Goal: Task Accomplishment & Management: Manage account settings

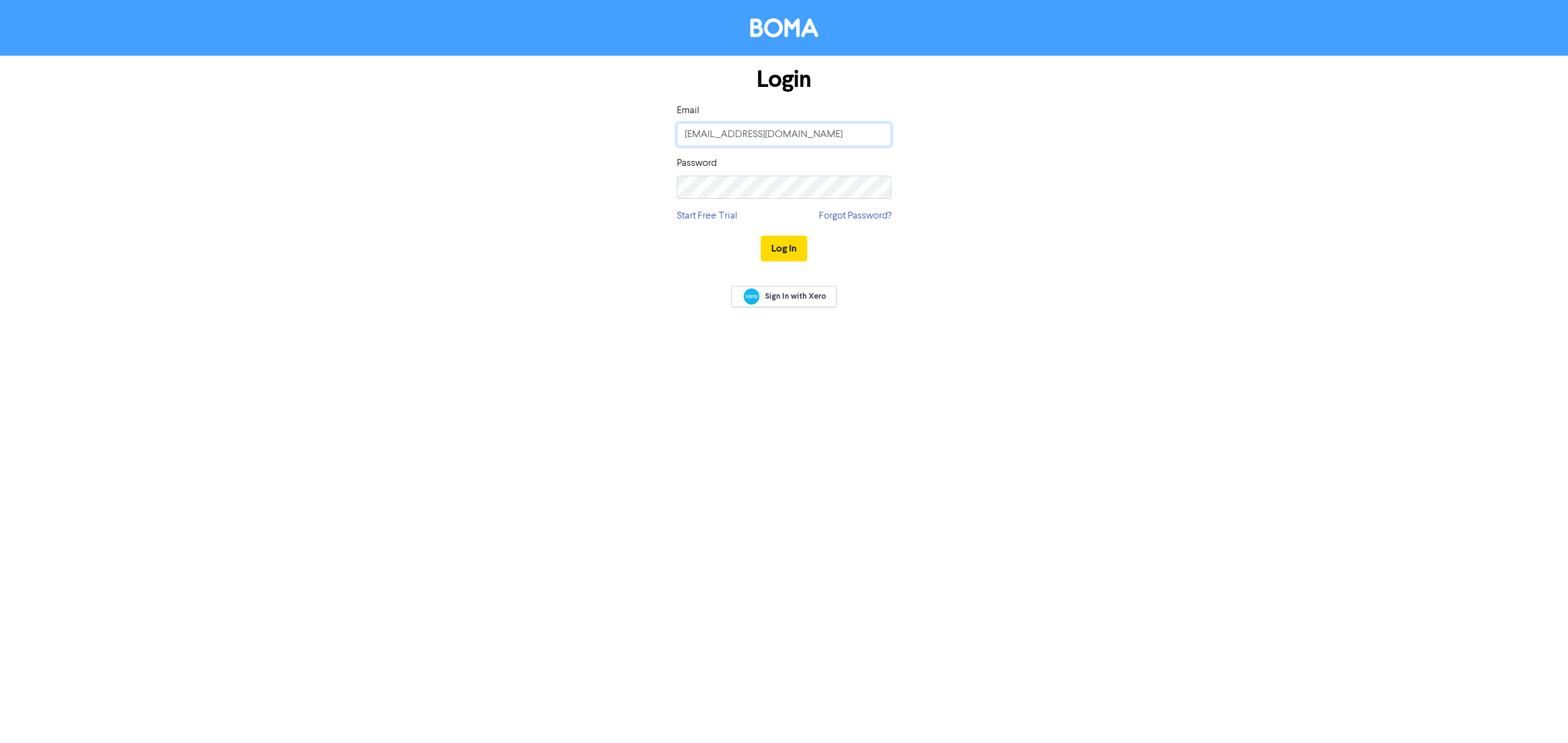
click at [836, 143] on input "[EMAIL_ADDRESS][DOMAIN_NAME]" at bounding box center [784, 135] width 214 height 23
click at [876, 135] on keeper-lock "Open Keeper Popup" at bounding box center [876, 135] width 15 height 15
type input "[PERSON_NAME][EMAIL_ADDRESS][DOMAIN_NAME]"
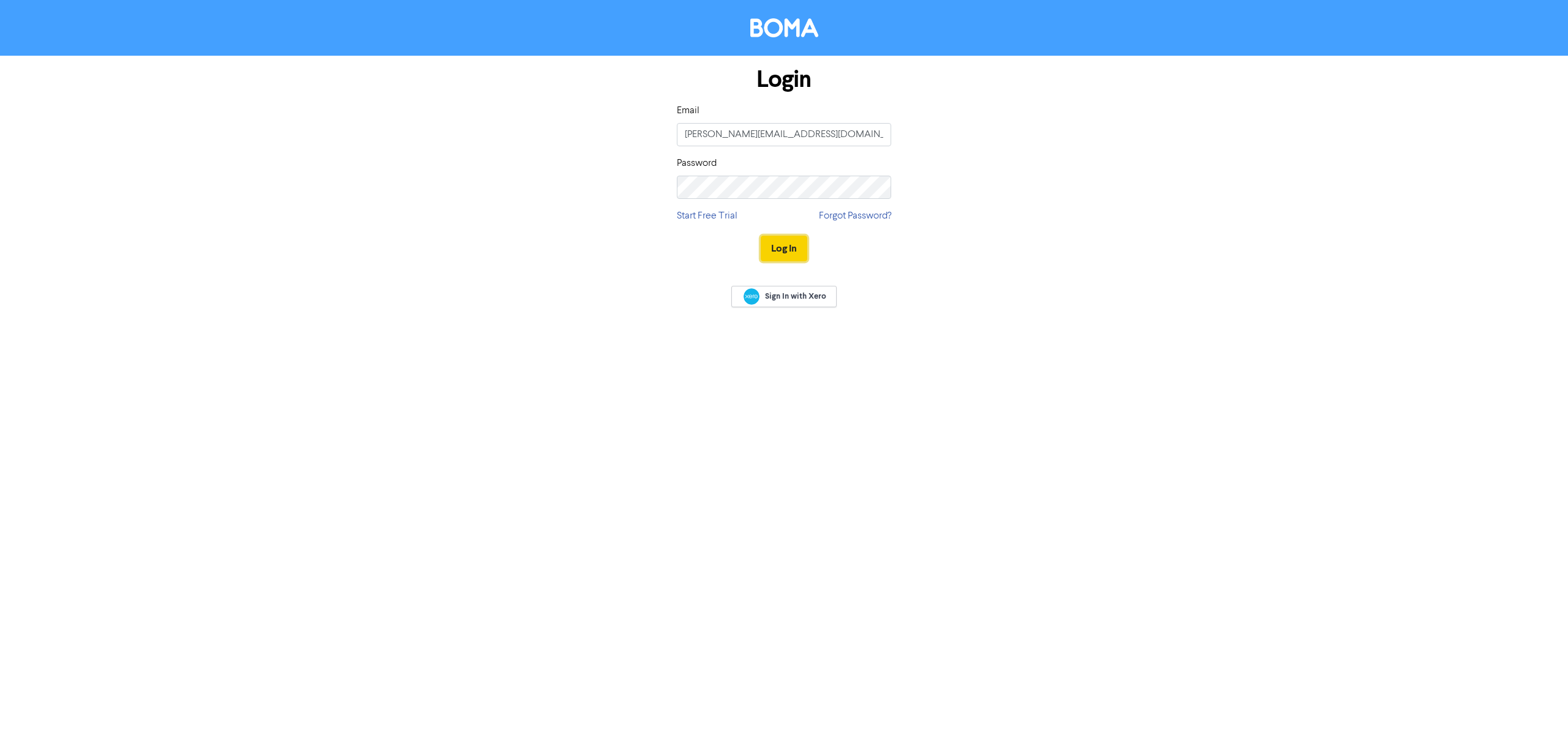
click at [792, 246] on button "Log In" at bounding box center [783, 248] width 47 height 25
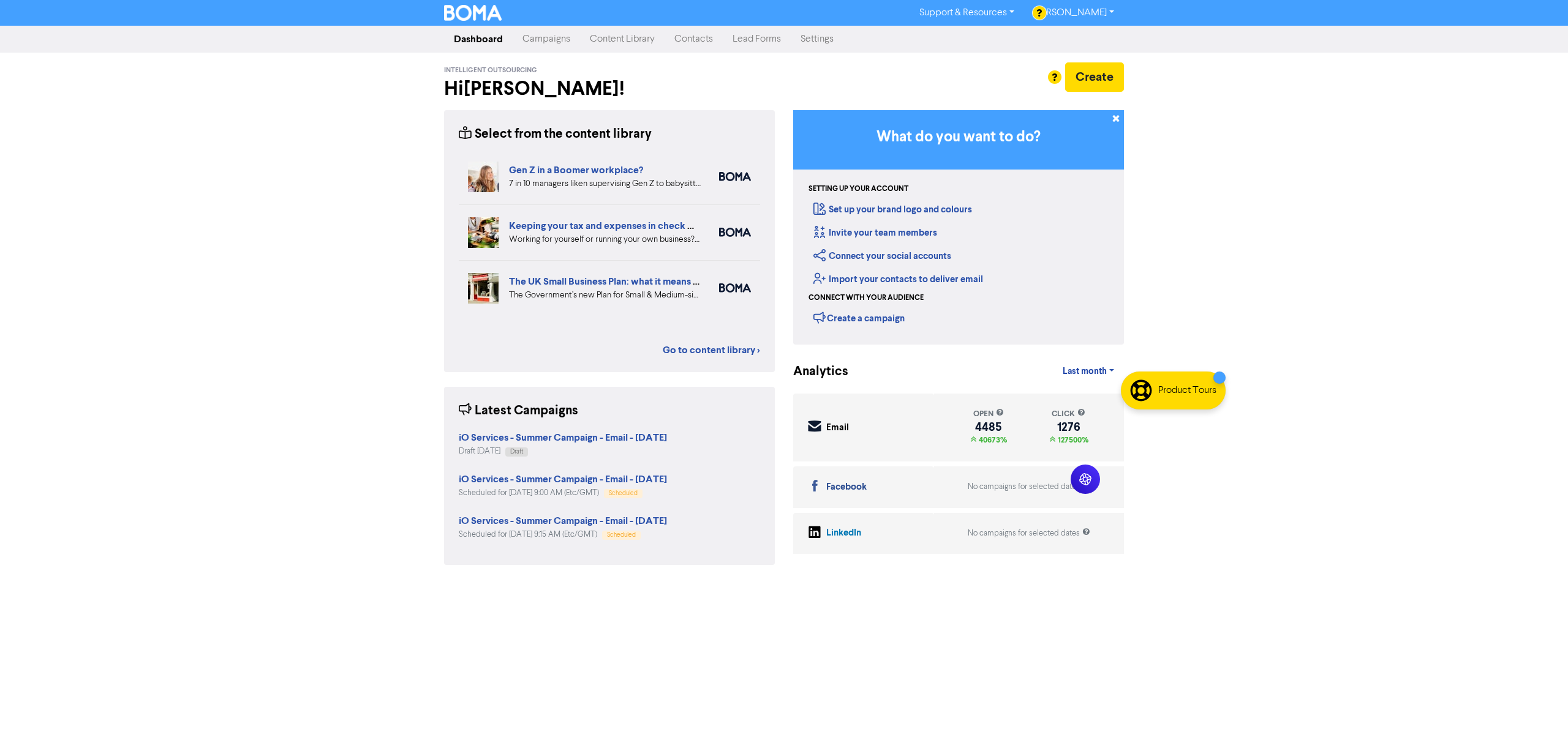
click at [558, 35] on link "Campaigns" at bounding box center [546, 39] width 67 height 25
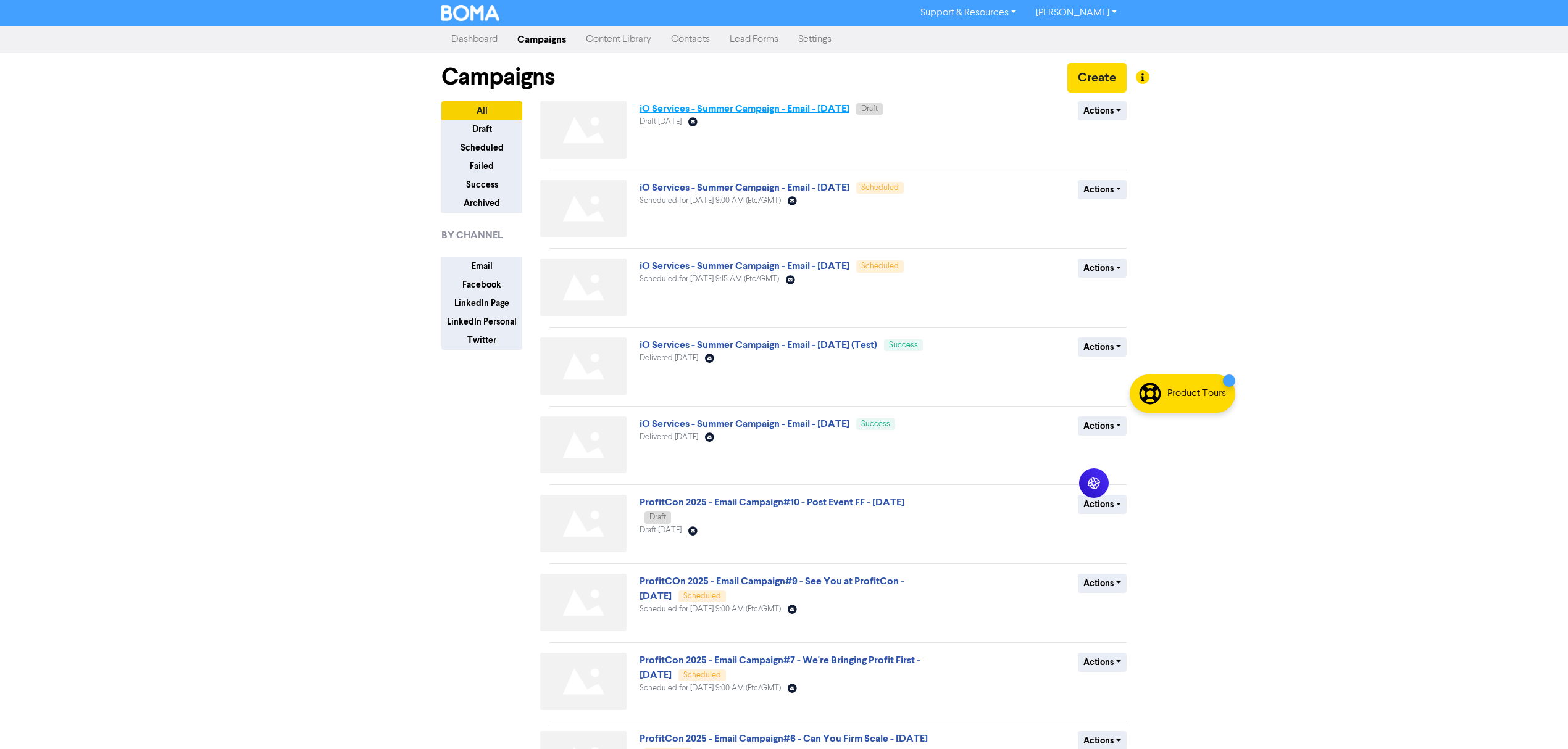
click at [793, 107] on link "iO Services - Summer Campaign - Email - [DATE]" at bounding box center [744, 108] width 210 height 12
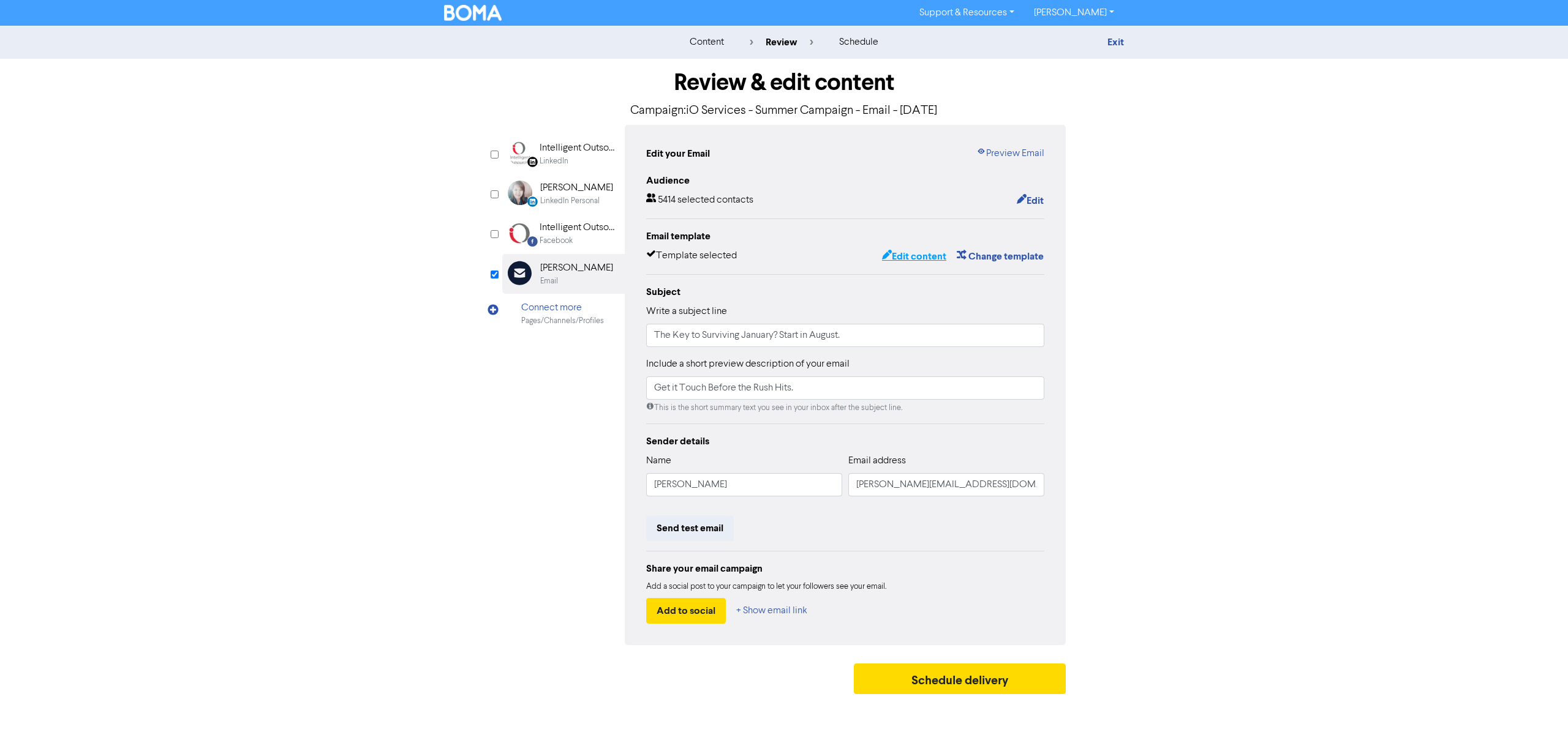
click at [916, 260] on button "Edit content" at bounding box center [914, 256] width 65 height 16
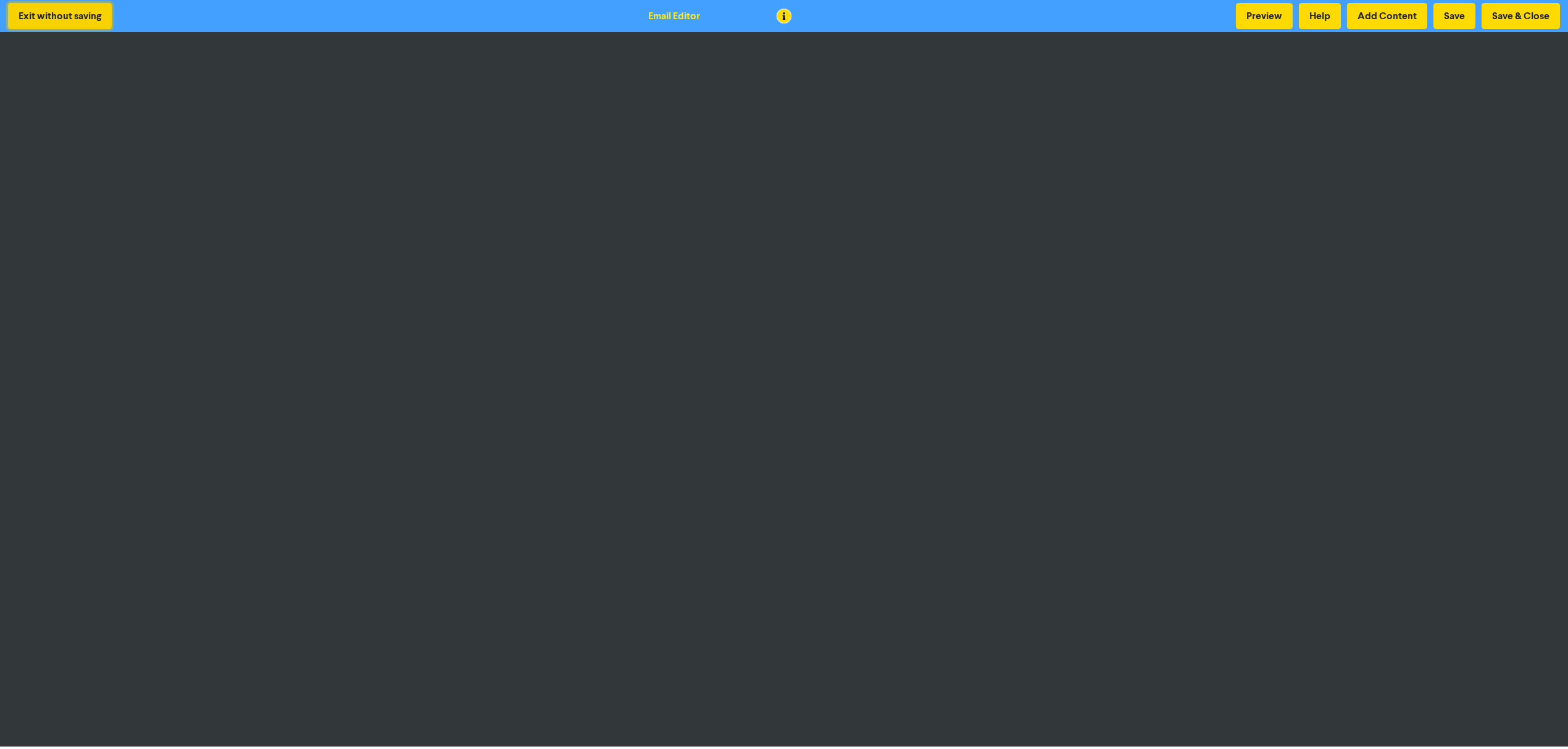
click at [87, 17] on button "Exit without saving" at bounding box center [60, 16] width 104 height 26
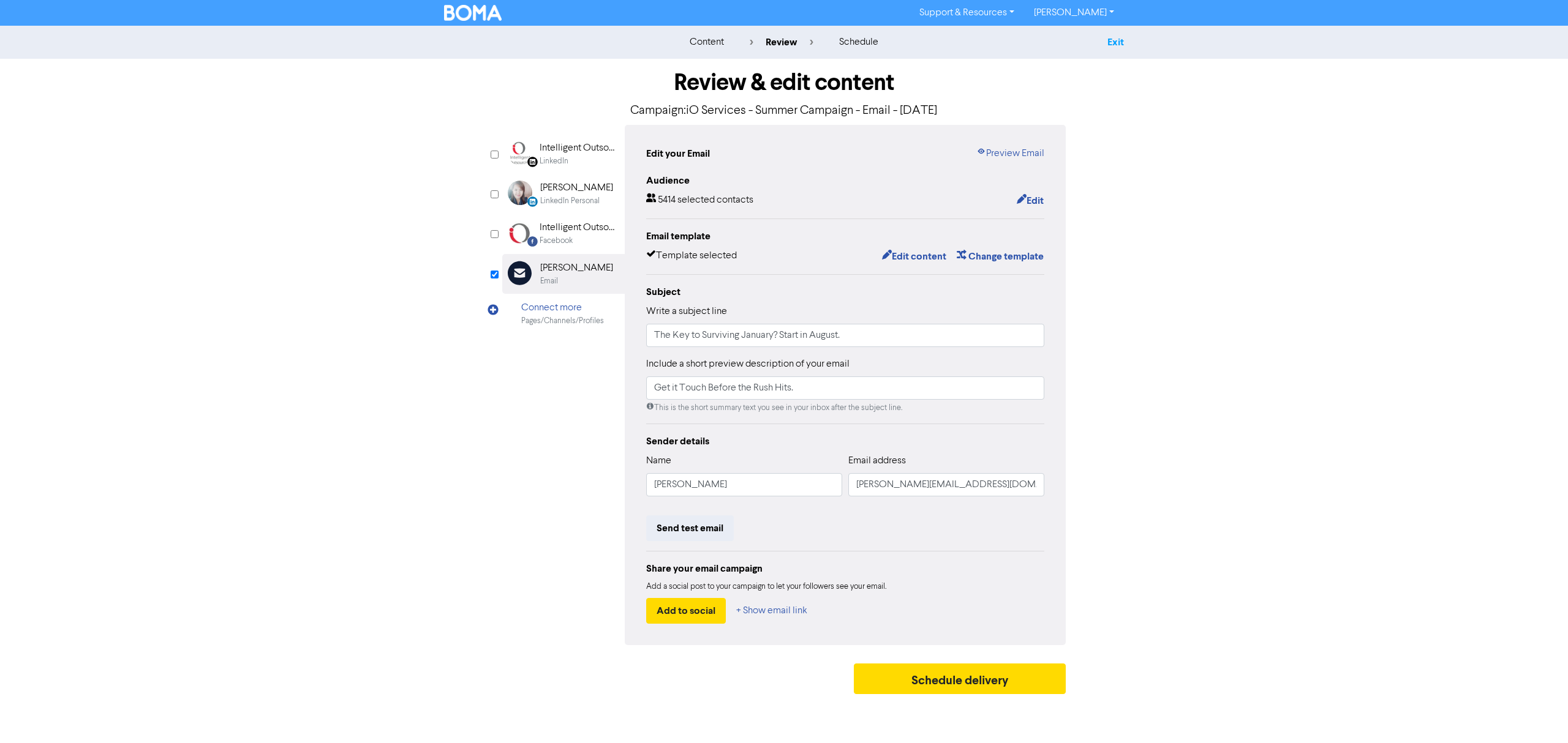
click at [1116, 39] on link "Exit" at bounding box center [1115, 42] width 16 height 12
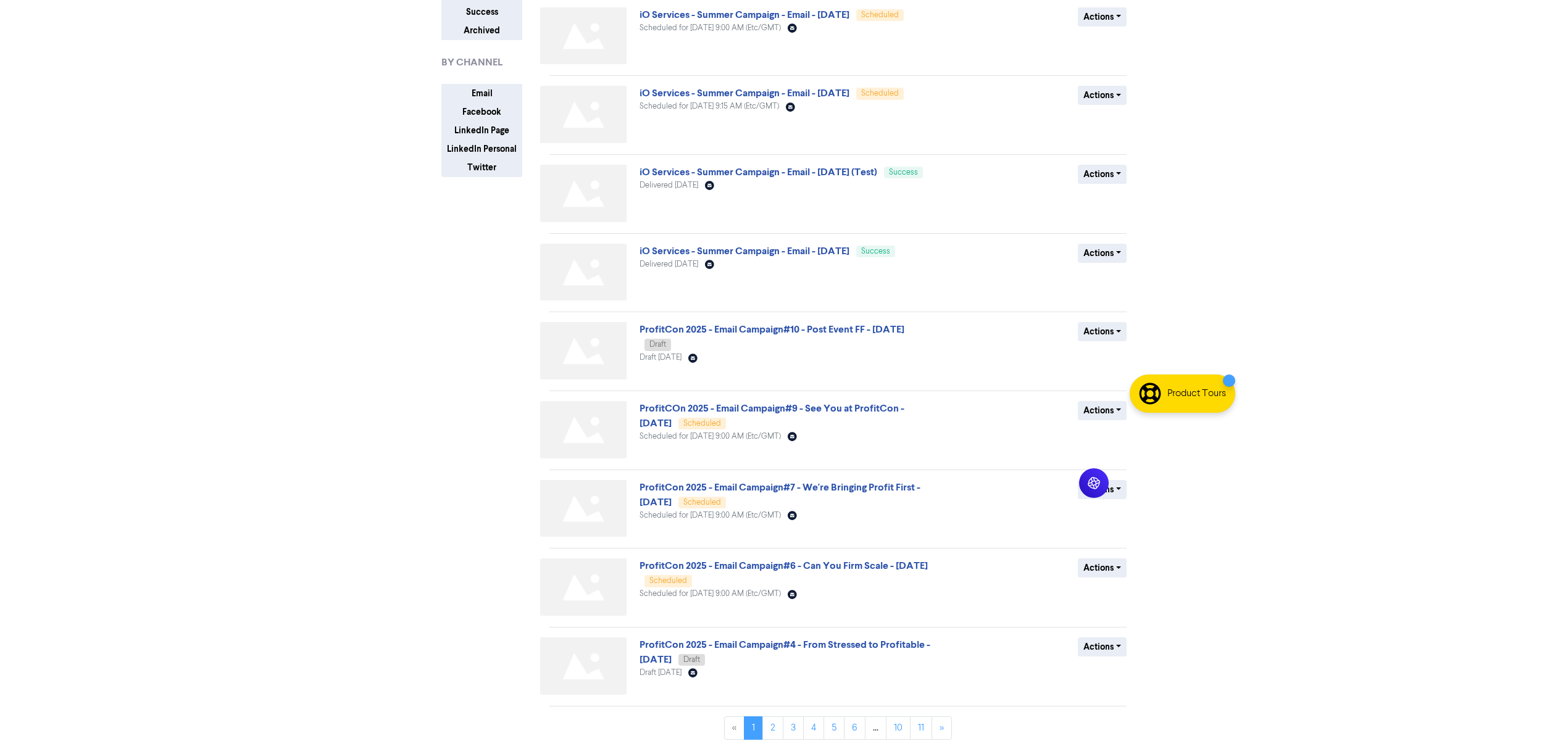
scroll to position [176, 0]
click at [769, 726] on link "2" at bounding box center [772, 728] width 21 height 23
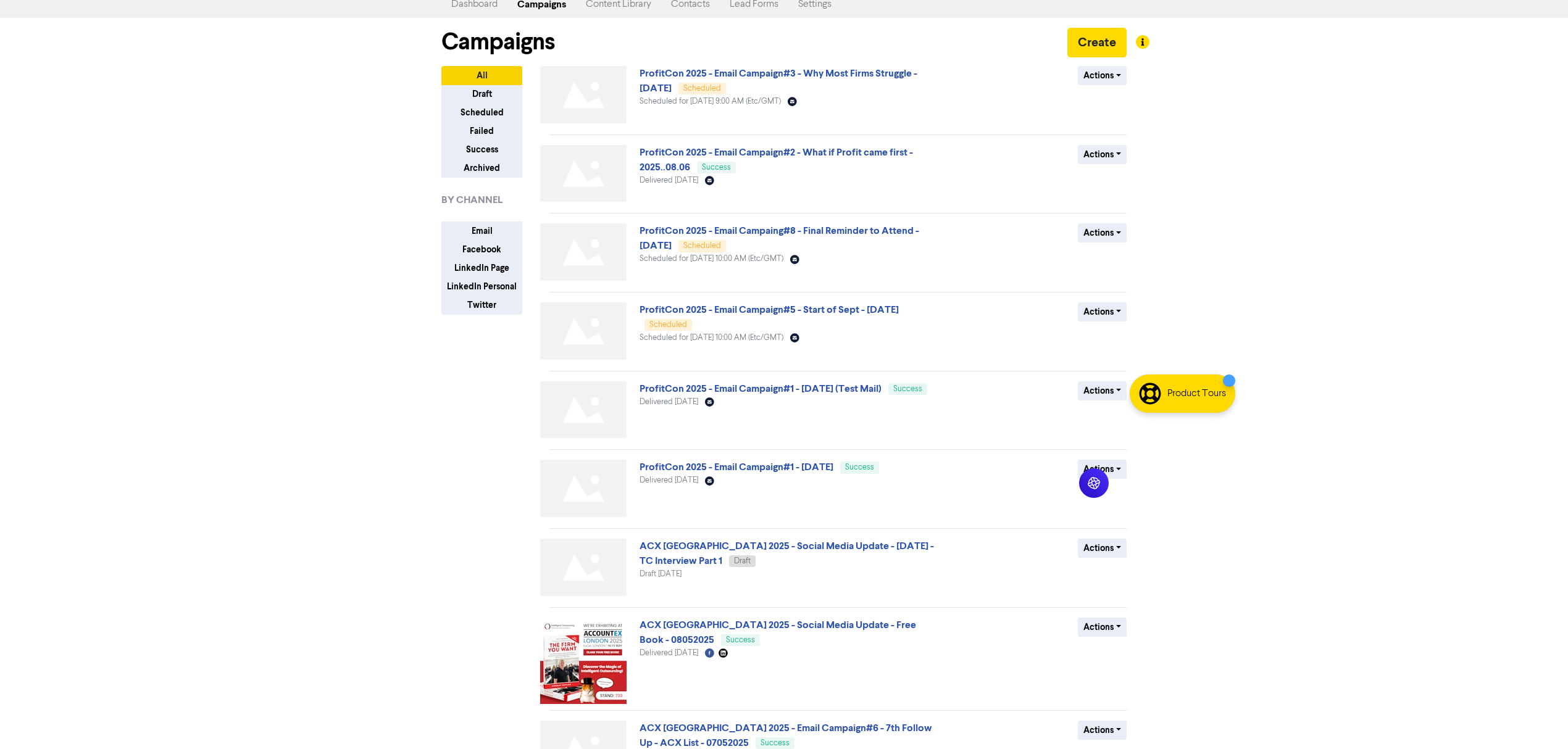
scroll to position [0, 0]
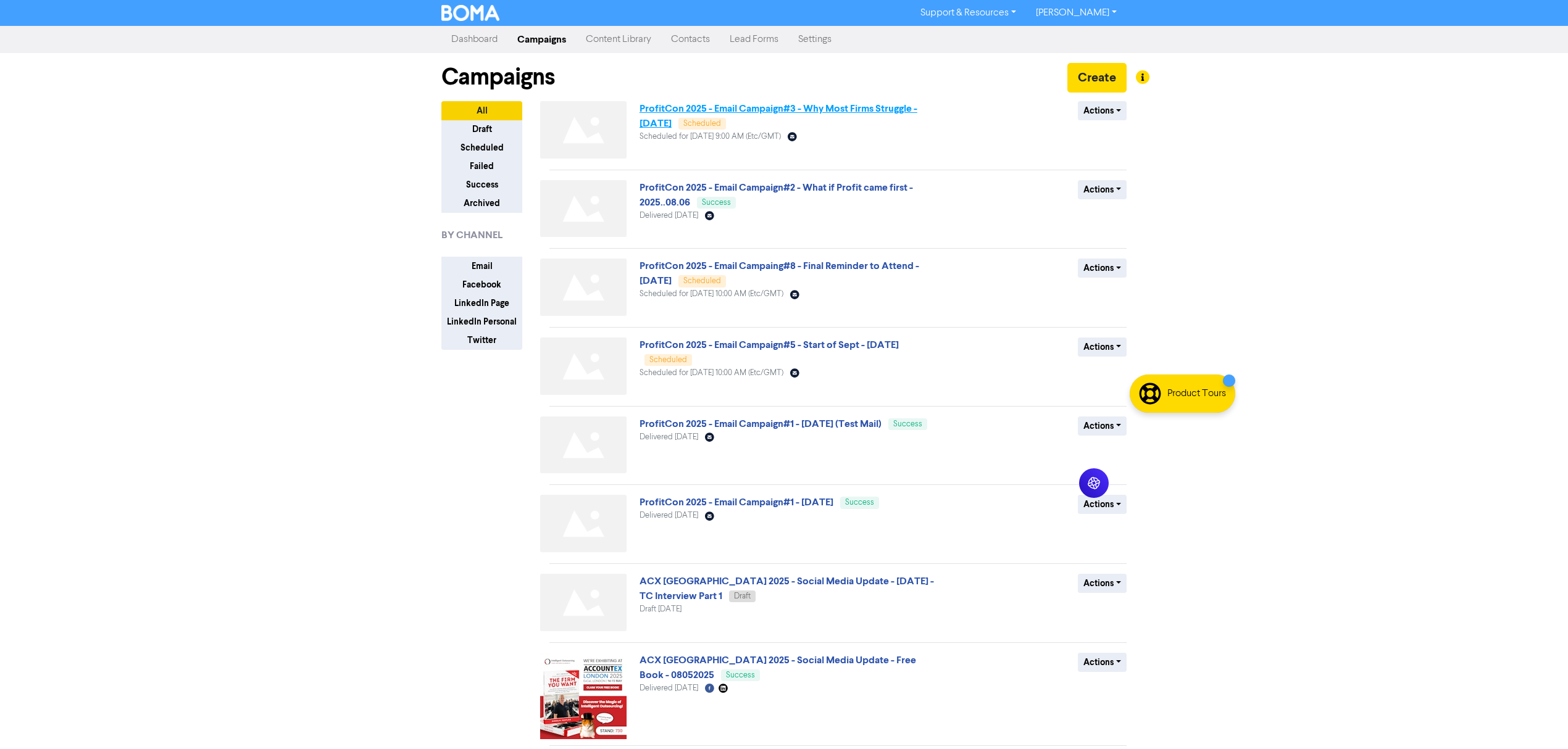
click at [838, 104] on link "ProfitCon 2025 - Email Campaign#3 - Why Most Firms Struggle - [DATE]" at bounding box center [778, 115] width 278 height 27
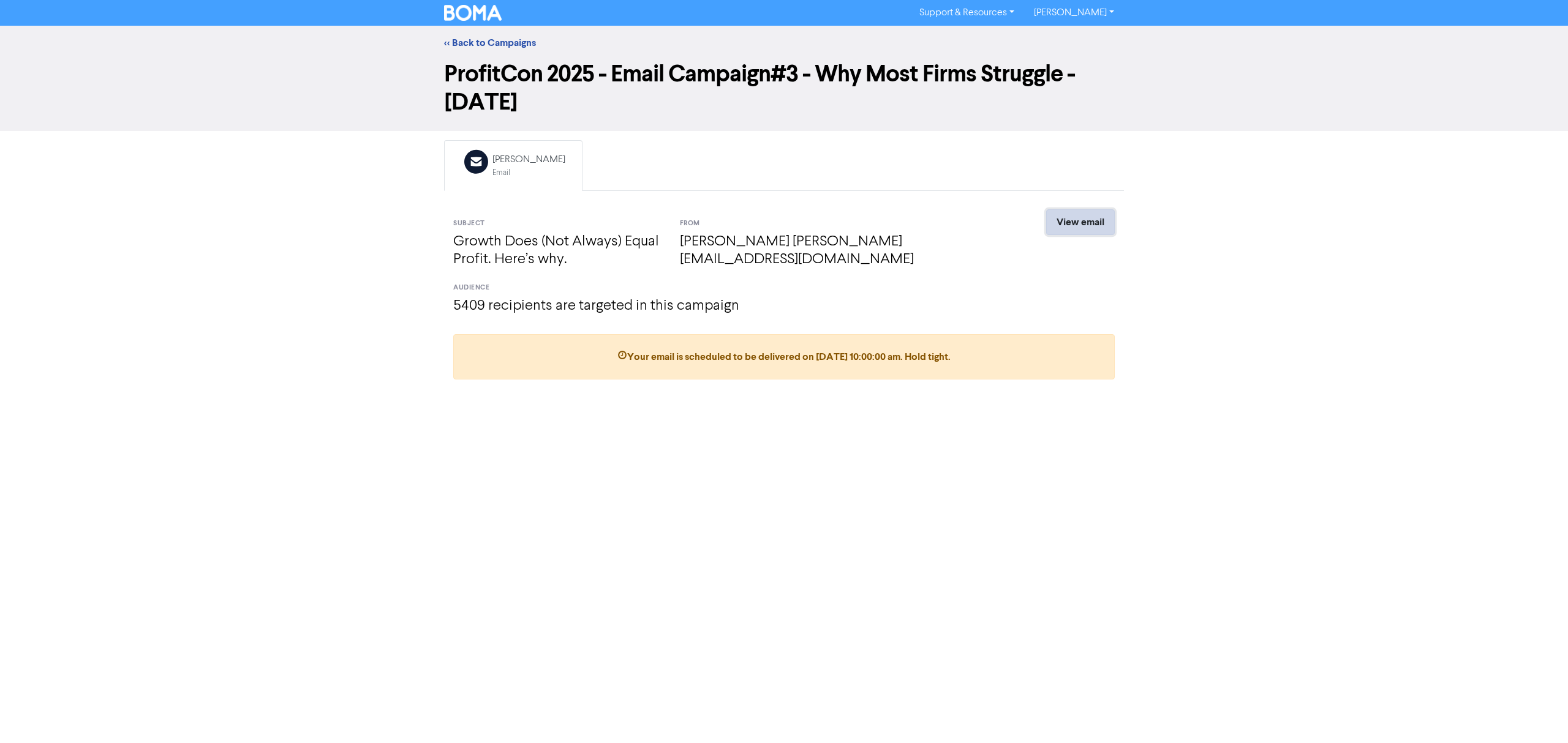
click at [1076, 223] on link "View email" at bounding box center [1081, 222] width 69 height 25
click at [491, 40] on link "<< Back to Campaigns" at bounding box center [490, 43] width 92 height 12
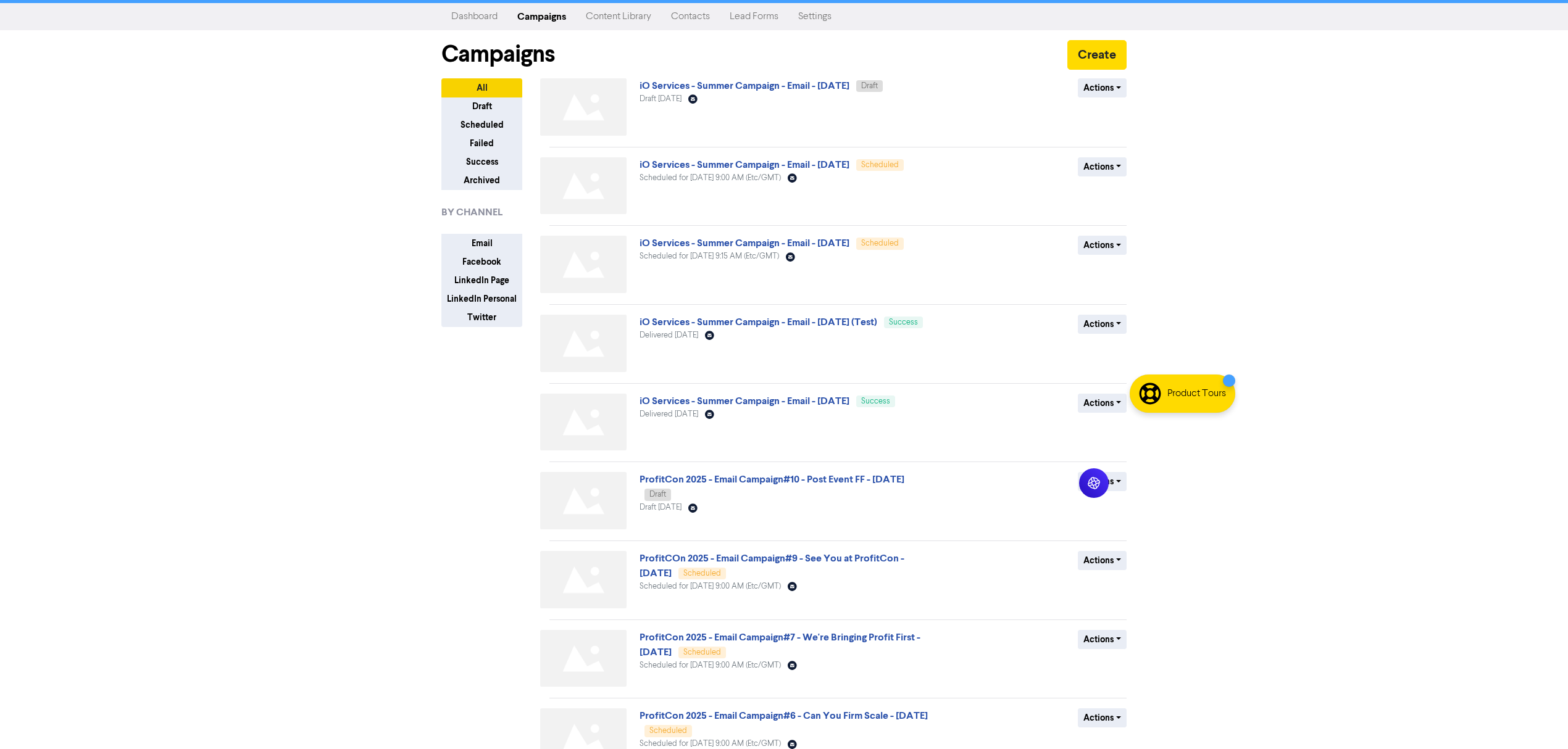
scroll to position [11, 0]
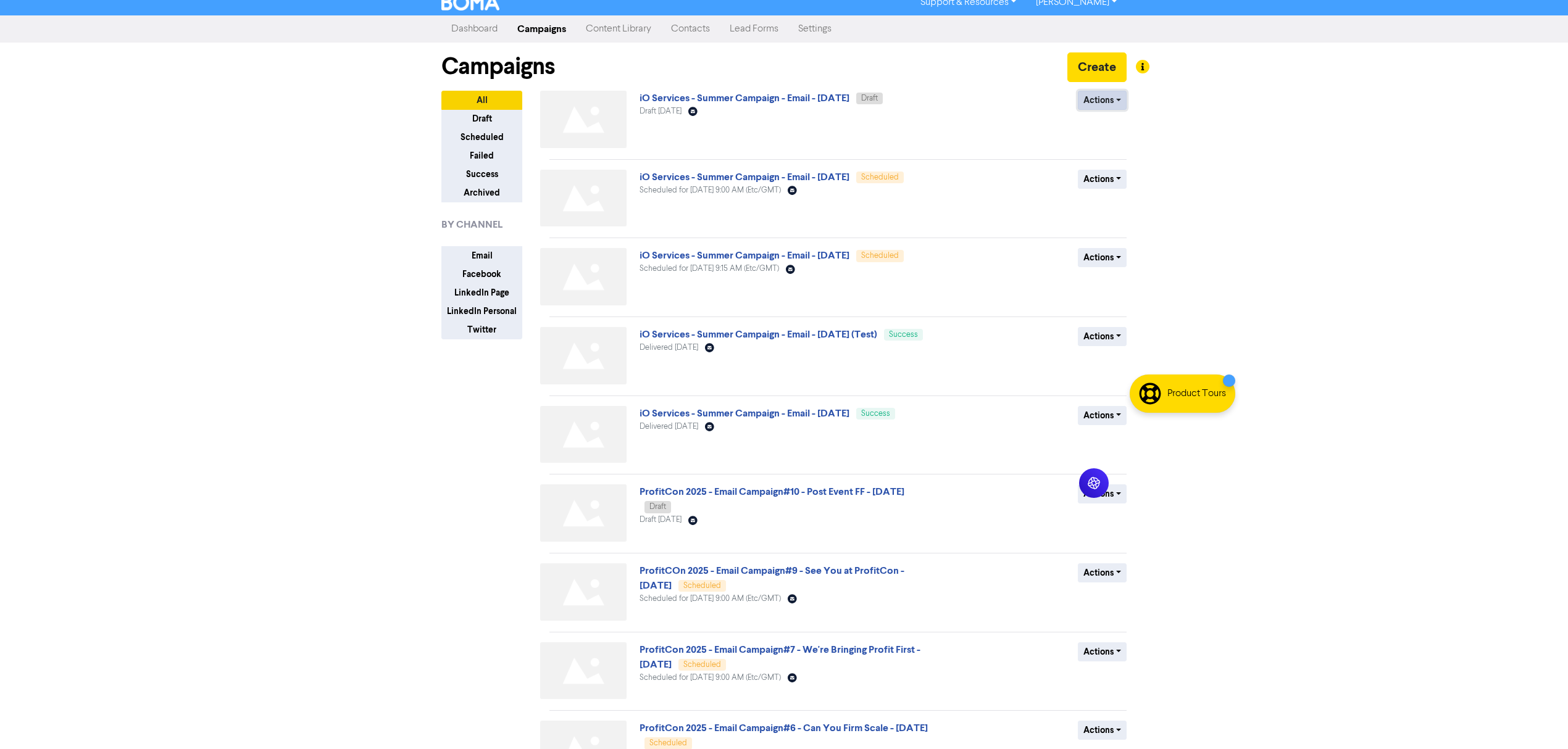
click at [1105, 101] on button "Actions" at bounding box center [1102, 100] width 49 height 19
click at [1139, 166] on button "Rename" at bounding box center [1127, 166] width 97 height 20
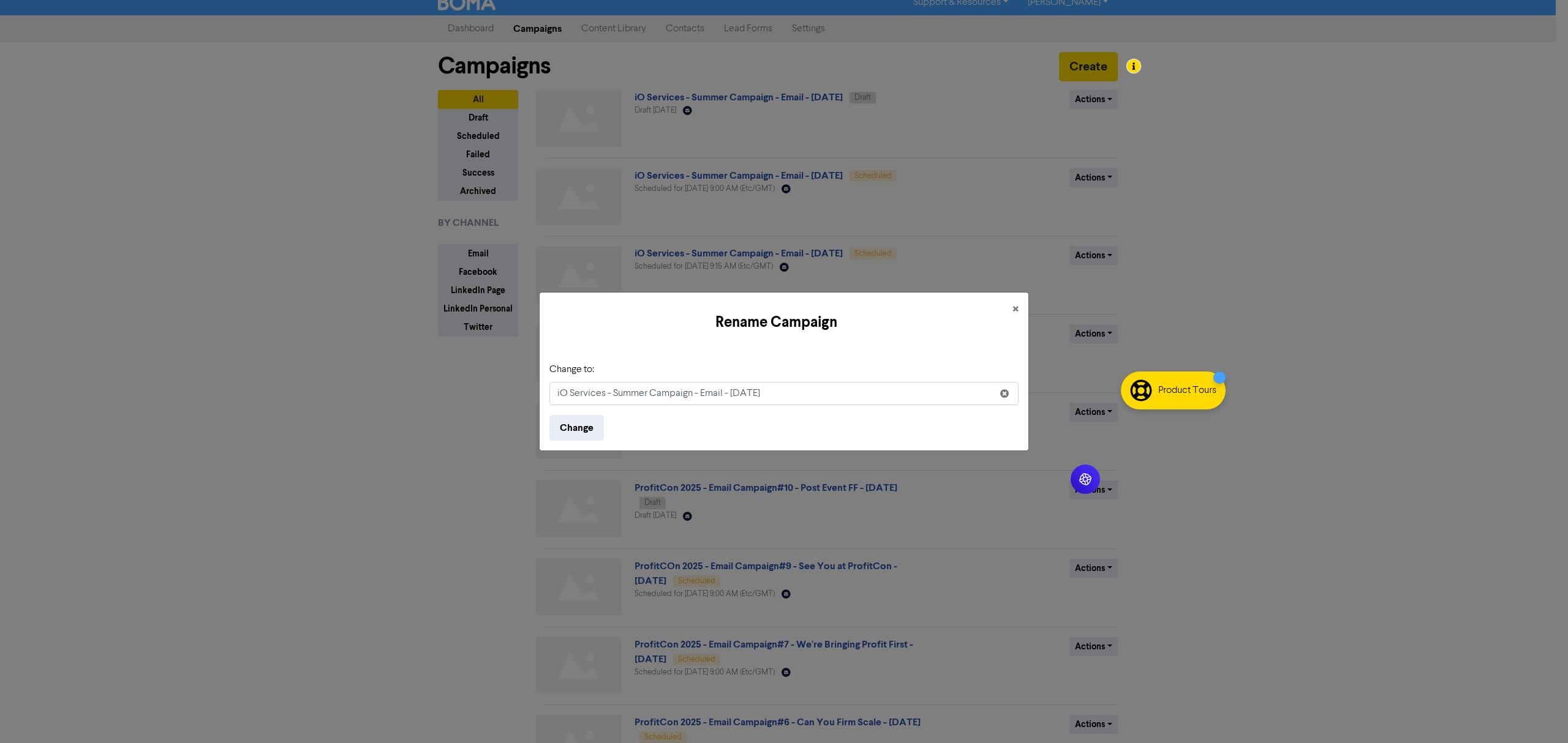
click at [737, 396] on input "iO Services - Summer Campaign - Email - [DATE]" at bounding box center [784, 393] width 469 height 23
type input "iO Services - Summer Campaign - Email - [DATE]"
click at [575, 431] on button "Change" at bounding box center [576, 427] width 55 height 25
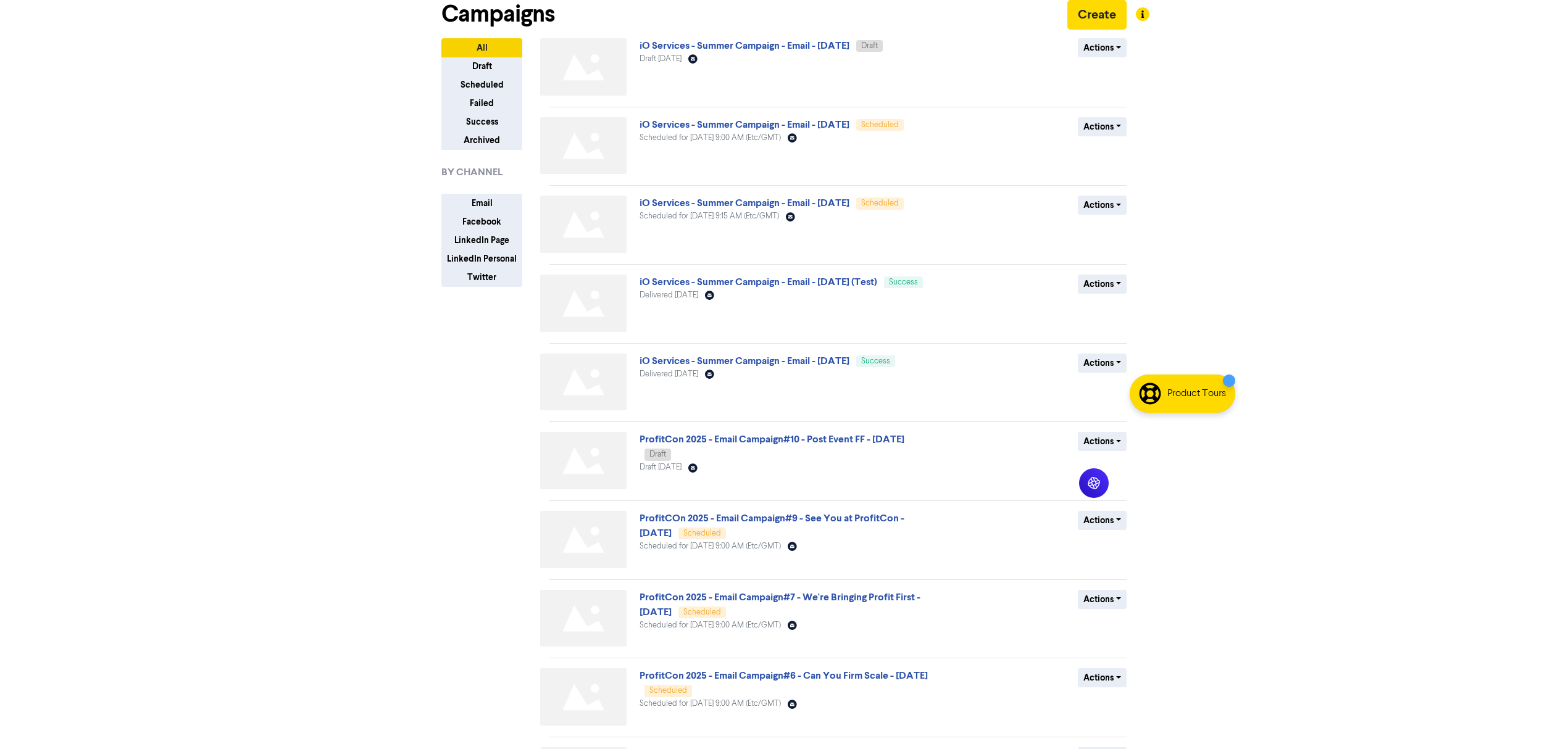
scroll to position [0, 0]
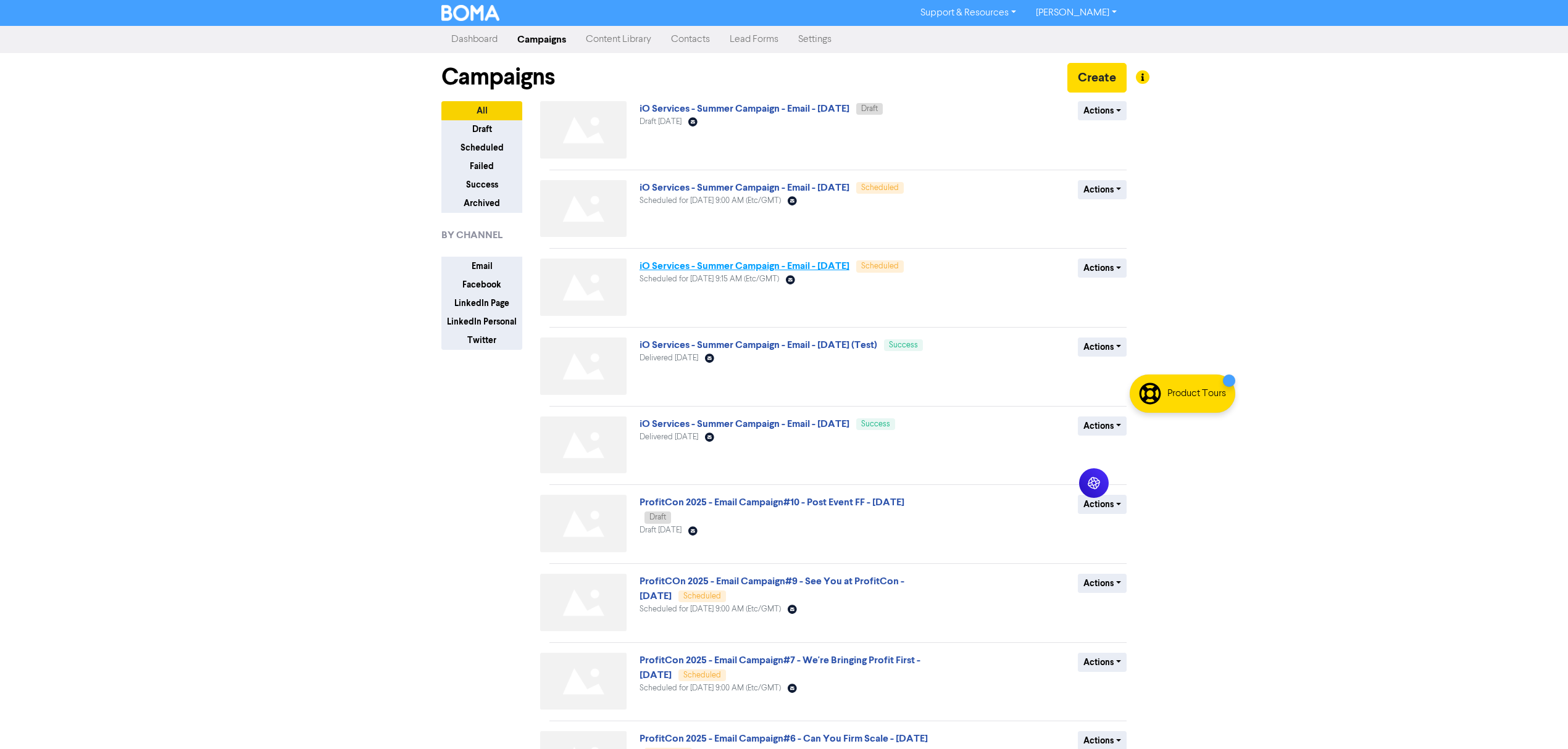
click at [850, 264] on link "iO Services - Summer Campaign - Email - [DATE]" at bounding box center [744, 265] width 210 height 12
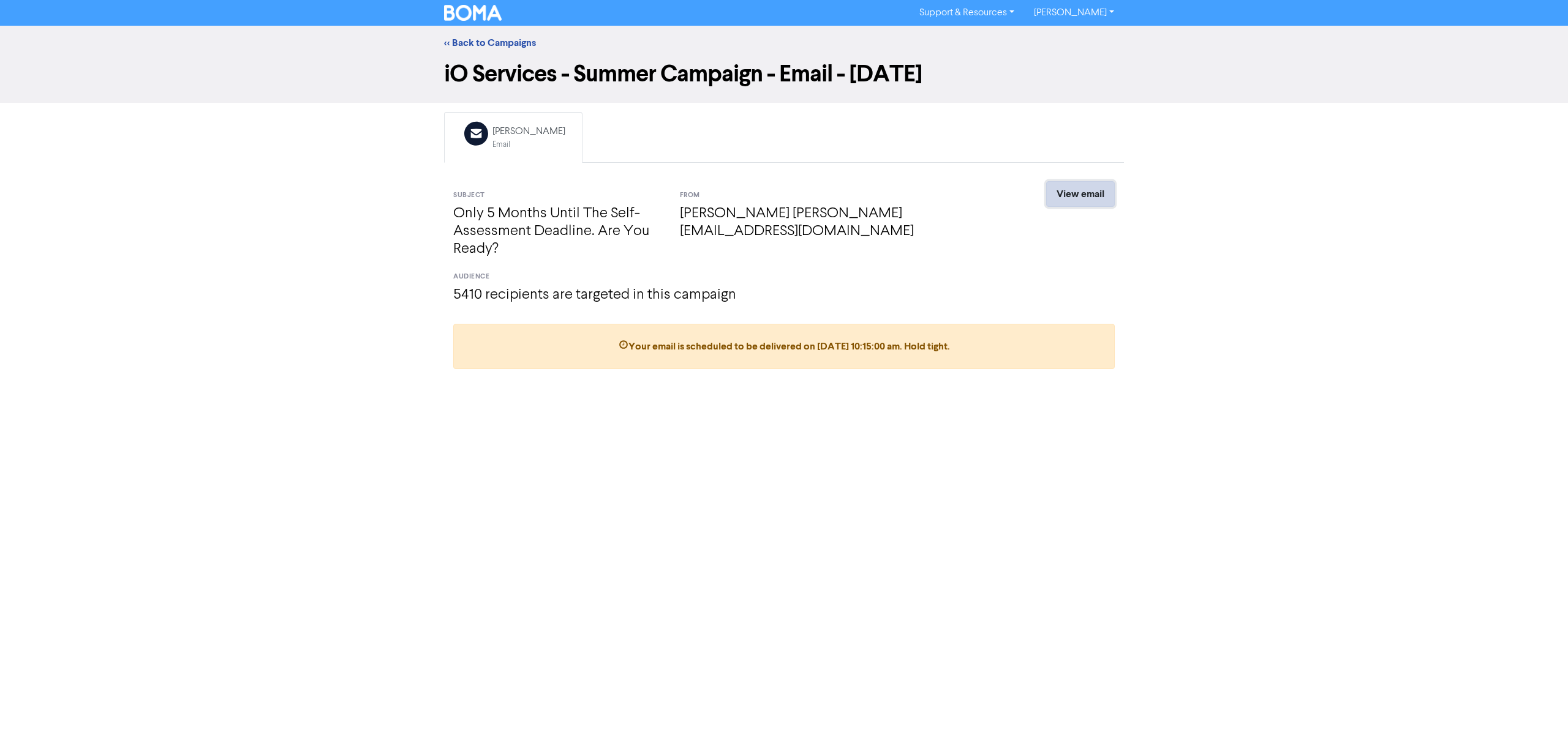
click at [1076, 199] on link "View email" at bounding box center [1081, 194] width 69 height 25
click at [513, 43] on link "<< Back to Campaigns" at bounding box center [490, 43] width 92 height 12
